Goal: Communication & Community: Answer question/provide support

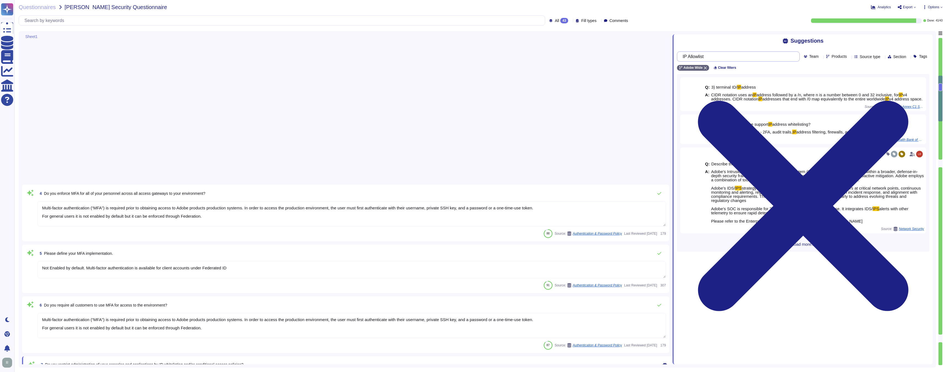
type textarea "Multi-factor authentication (“MFA”) is required prior to obtaining access to Ad…"
type textarea "Not Enabled by default. Multi-factor authentication is available for client acc…"
type textarea "Multi-factor authentication (“MFA”) is required prior to obtaining access to Ad…"
type textarea "Documented policies and procedures exist that cover unauthorized software insta…"
type textarea "Lo ipsumdolo sita CON 25965, Adipi'e Seddoeiusmo Temporin Utlabo etdolore mag a…"
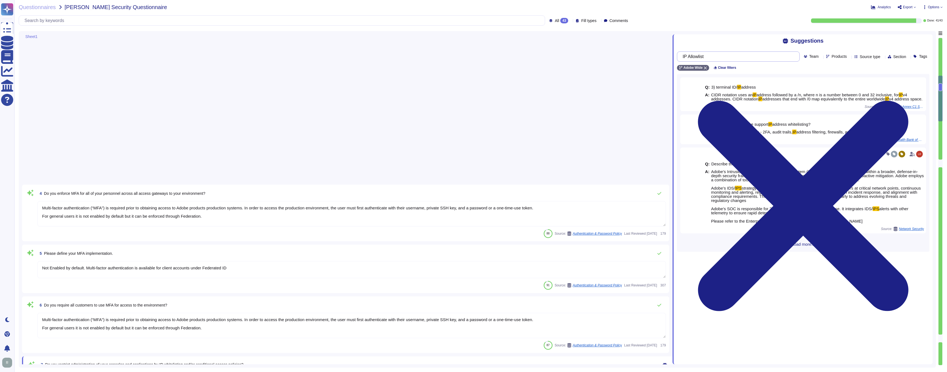
type textarea "SaaS administrators and end users access the application through the same web i…"
type textarea "Yes we do all of the above - 2FA, audit trails, IP address filtering, firewalls…"
type textarea "Lo ipsumdolo sita CON 25965, Adipi'e Seddoeiusmo Temporin Utlabo etdolore mag a…"
type textarea "Please see: [URL][DOMAIN_NAME] and [URL][DOMAIN_NAME]"
type textarea "Privileged access (administrator level) to information security management syst…"
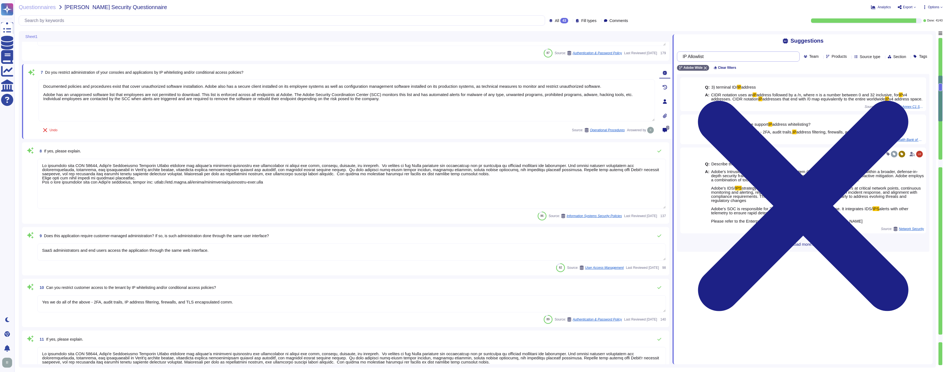
scroll to position [292, 0]
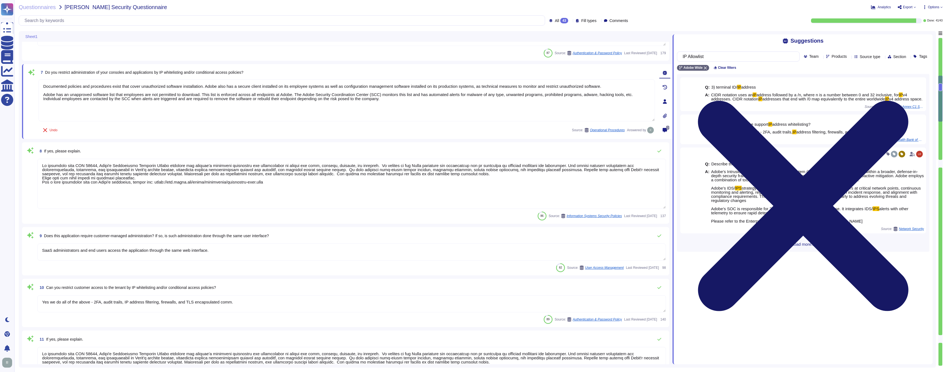
click at [927, 41] on icon at bounding box center [803, 206] width 252 height 337
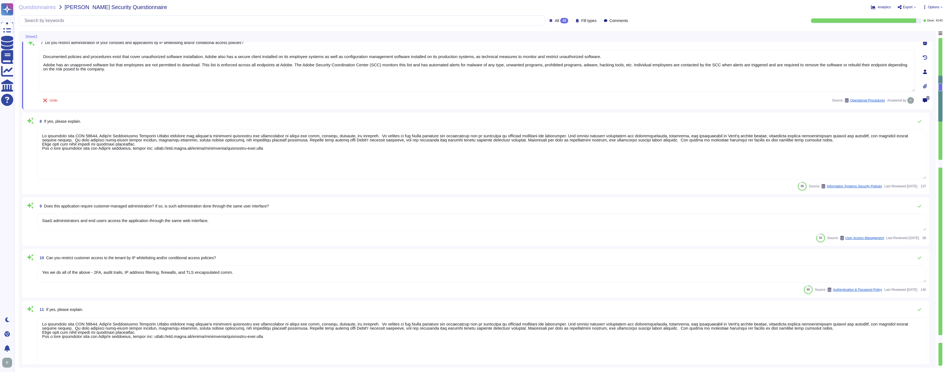
type textarea "Each API call requires authentication to be established, either through Oauth 2…"
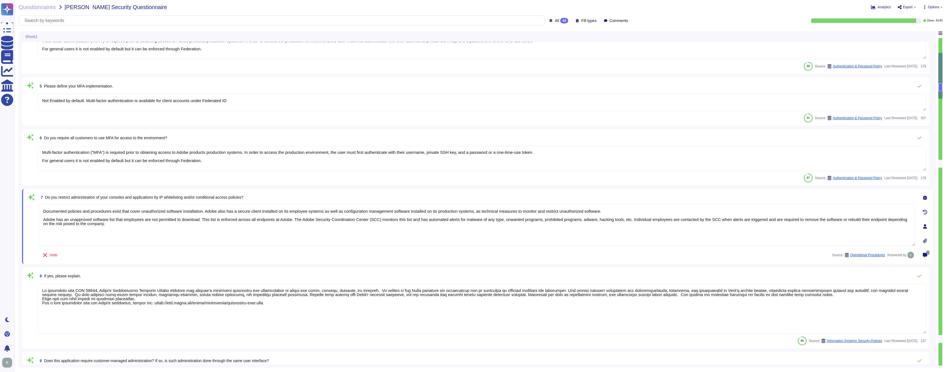
scroll to position [142, 0]
type textarea "Yes."
type textarea "Customer data stored by Adobe on the hosting provider includes strong tenant is…"
type textarea "Adobe's products and services' architecture diagrams are reviewed and updated, …"
